Goal: Transaction & Acquisition: Purchase product/service

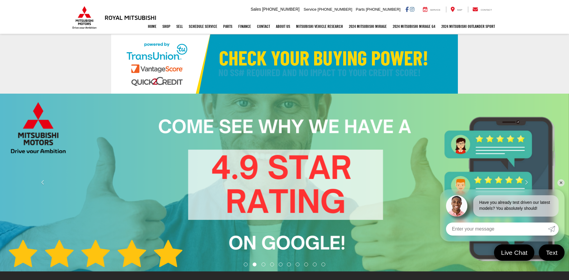
select select "Mitsubishi"
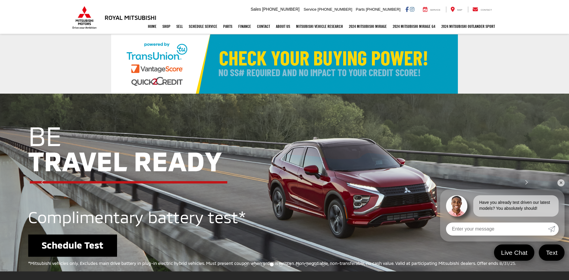
click at [559, 181] on link "✕" at bounding box center [560, 182] width 7 height 7
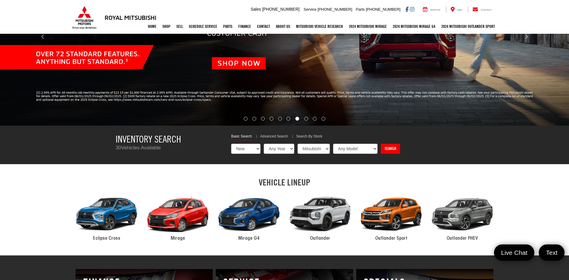
scroll to position [145, 0]
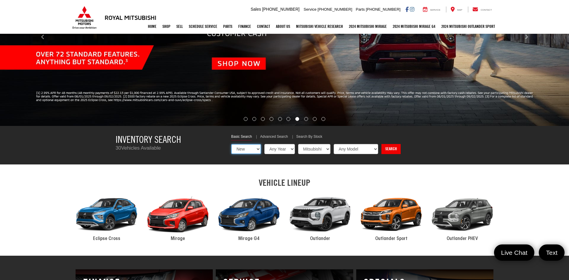
click at [256, 151] on select "New Used Certified" at bounding box center [246, 149] width 30 height 10
select select "Type:U"
click at [231, 144] on select "New Used Certified" at bounding box center [246, 149] width 30 height 10
select select "Choose Year from the dropdown"
select select "Choose Make from the dropdown"
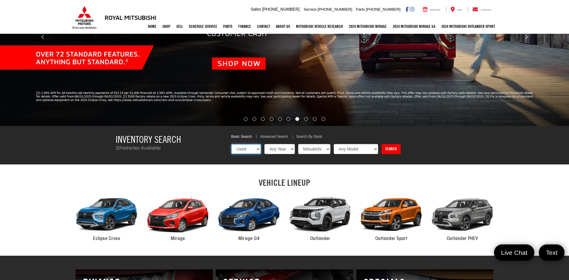
select select "Choose Model from the dropdown"
click at [290, 150] on select "Any Year [DATE] 2024 2023 2022 2021 2020 2019 2008 2007" at bounding box center [279, 149] width 31 height 10
select select "2020"
click at [264, 144] on select "Any Year [DATE] 2024 2023 2022 2021 2020 2019 2008 2007" at bounding box center [279, 149] width 31 height 10
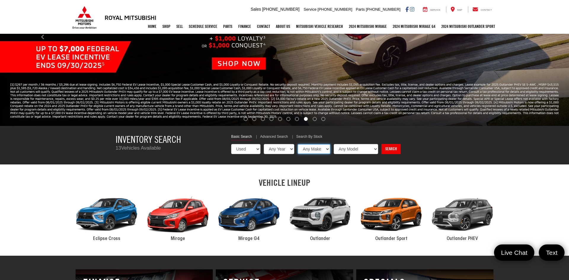
click at [323, 152] on select "Any Make Jeep Mitsubishi" at bounding box center [313, 149] width 33 height 10
select select "Mitsubishi"
click at [297, 144] on select "Any Make Jeep Mitsubishi" at bounding box center [313, 149] width 33 height 10
click at [355, 150] on select "Any Model Outlander Sport" at bounding box center [355, 149] width 44 height 10
select select "Outlander Sport"
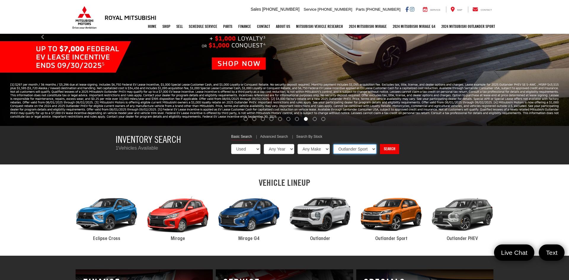
click at [333, 144] on select "Any Model Outlander Sport" at bounding box center [355, 149] width 44 height 10
click at [390, 152] on link "Search" at bounding box center [388, 149] width 19 height 10
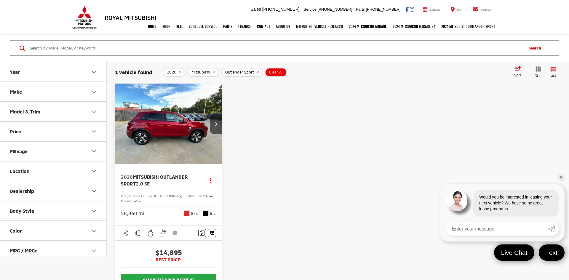
click at [184, 135] on img "2020 Mitsubishi Outlander Sport 2.0 SE 0" at bounding box center [169, 124] width 108 height 81
